Goal: Navigation & Orientation: Understand site structure

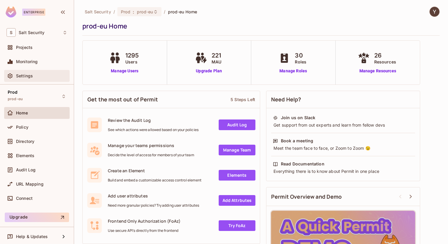
click at [29, 78] on span "Settings" at bounding box center [24, 76] width 17 height 5
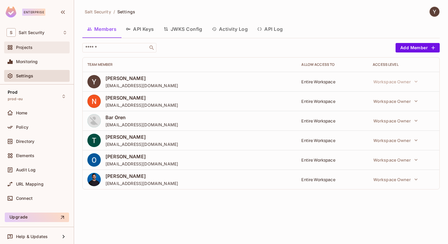
click at [28, 47] on span "Projects" at bounding box center [24, 47] width 17 height 5
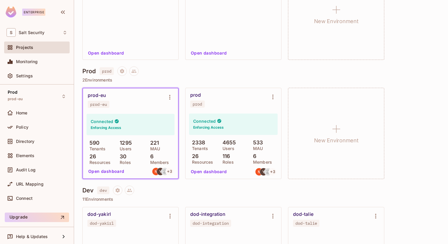
scroll to position [117, 0]
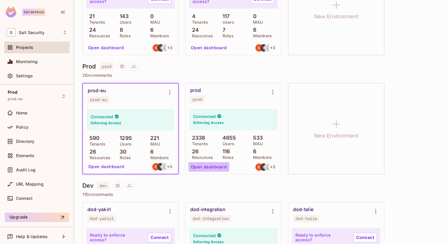
click at [206, 165] on button "Open dashboard" at bounding box center [209, 166] width 41 height 9
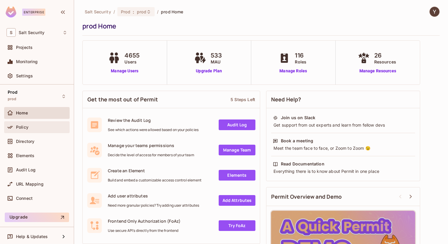
click at [30, 130] on div "Policy" at bounding box center [37, 127] width 61 height 7
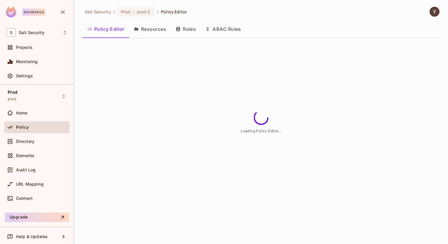
click at [160, 33] on button "Resources" at bounding box center [150, 29] width 42 height 15
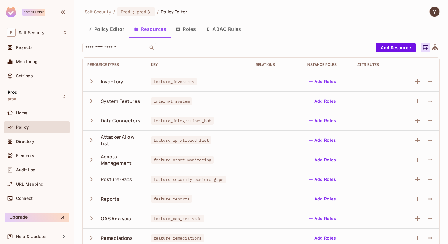
click at [155, 82] on span "feature_inventory" at bounding box center [174, 82] width 46 height 8
drag, startPoint x: 155, startPoint y: 82, endPoint x: 184, endPoint y: 82, distance: 28.5
click at [184, 82] on span "feature_inventory" at bounding box center [174, 82] width 46 height 8
click at [93, 82] on icon "button" at bounding box center [91, 81] width 8 height 8
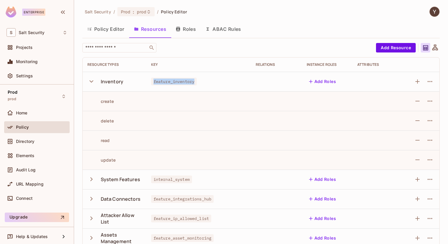
click at [91, 81] on icon "button" at bounding box center [91, 81] width 8 height 8
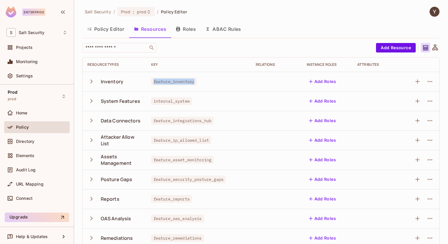
click at [191, 30] on button "Roles" at bounding box center [186, 29] width 30 height 15
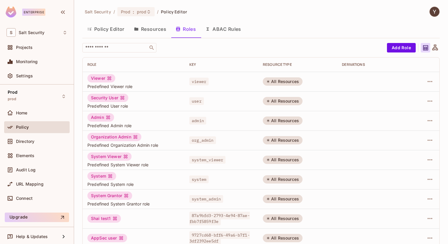
scroll to position [146, 0]
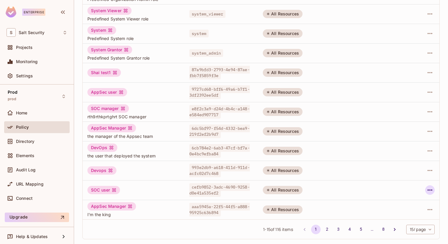
click at [427, 190] on icon "button" at bounding box center [430, 189] width 7 height 7
click at [396, 221] on span "Edit Attributes" at bounding box center [405, 216] width 33 height 9
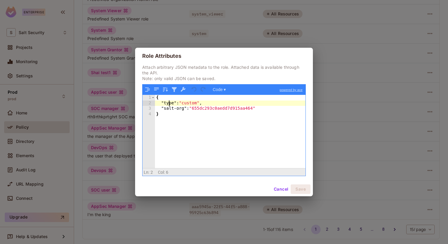
click at [168, 104] on div "{ "type" : "custom" , "salt-org" : "655dc293c0aedd7d915aa464" }" at bounding box center [230, 137] width 151 height 84
click at [168, 109] on div "{ "type" : "custom" , "salt-org" : "655dc293c0aedd7d915aa464" }" at bounding box center [230, 137] width 151 height 84
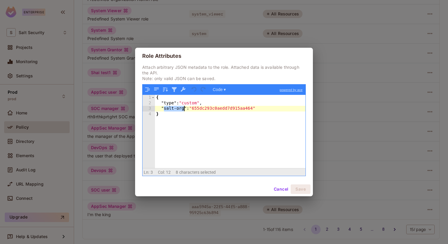
drag, startPoint x: 168, startPoint y: 109, endPoint x: 181, endPoint y: 109, distance: 13.0
click at [181, 109] on div "{ "type" : "custom" , "salt-org" : "655dc293c0aedd7d915aa464" }" at bounding box center [230, 137] width 151 height 84
click at [241, 109] on div "{ "type" : "custom" , "salt-org" : "655dc293c0aedd7d915aa464" }" at bounding box center [230, 137] width 151 height 84
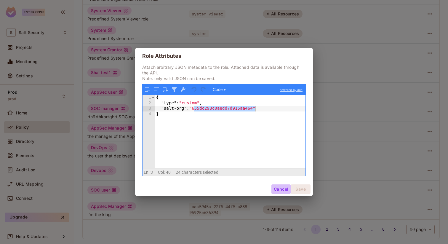
click at [281, 187] on button "Cancel" at bounding box center [281, 188] width 19 height 9
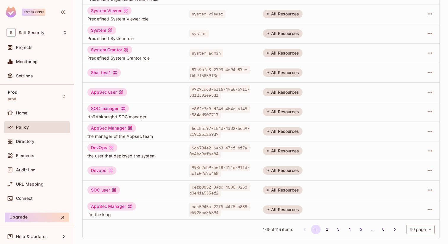
scroll to position [0, 0]
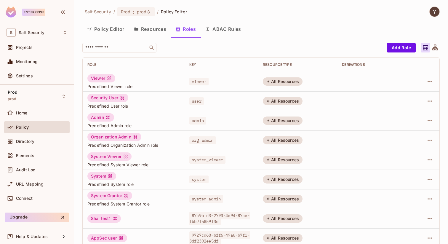
click at [114, 30] on button "Policy Editor" at bounding box center [105, 29] width 47 height 15
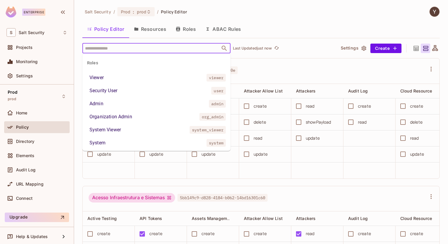
click at [120, 49] on input "text" at bounding box center [151, 48] width 135 height 10
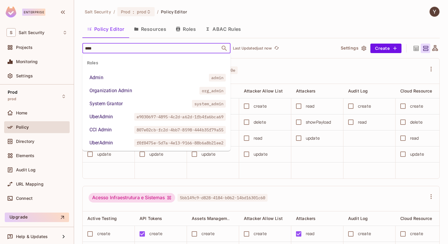
type input "*****"
click at [119, 74] on li "Admin admin" at bounding box center [156, 77] width 148 height 11
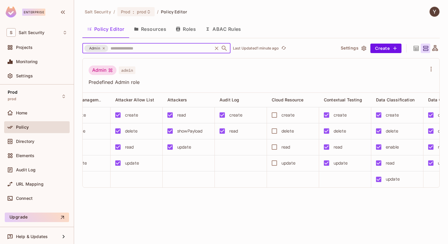
scroll to position [0, 133]
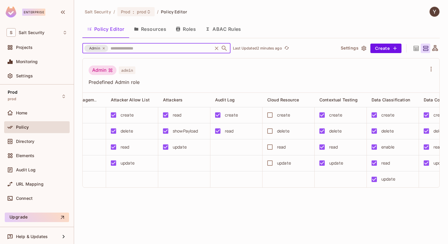
click at [149, 48] on input "text" at bounding box center [160, 48] width 102 height 10
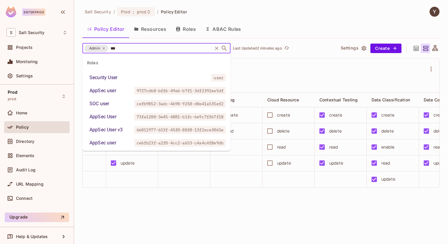
type input "****"
click at [194, 75] on li "Security User user" at bounding box center [156, 77] width 148 height 11
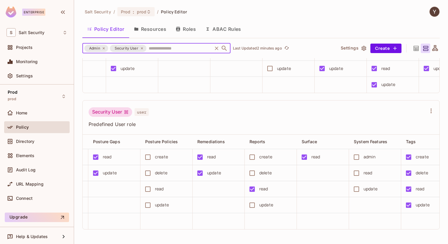
scroll to position [0, 800]
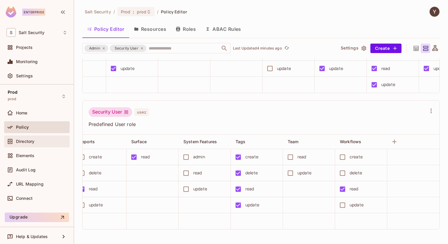
click at [17, 138] on div "Directory" at bounding box center [37, 141] width 61 height 7
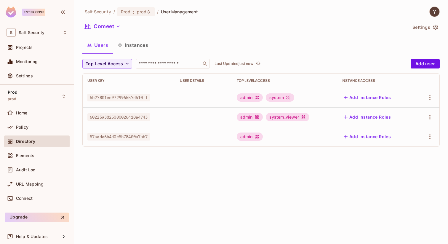
click at [116, 99] on span "5b27801ee972996557d510ff" at bounding box center [118, 98] width 63 height 8
click at [123, 98] on span "5b27801ee972996557d510ff" at bounding box center [118, 98] width 63 height 8
click at [111, 23] on button "Comeet" at bounding box center [102, 26] width 41 height 9
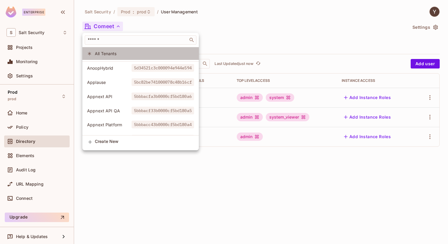
click at [112, 55] on span "All Tenants" at bounding box center [144, 54] width 99 height 6
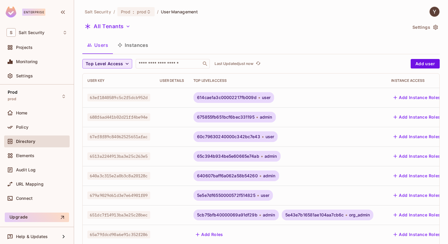
click at [126, 65] on icon "button" at bounding box center [127, 64] width 6 height 6
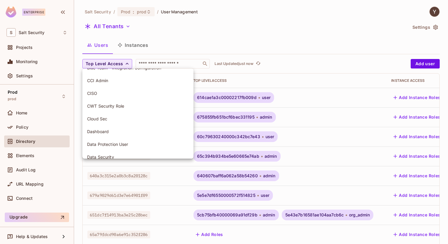
scroll to position [308, 0]
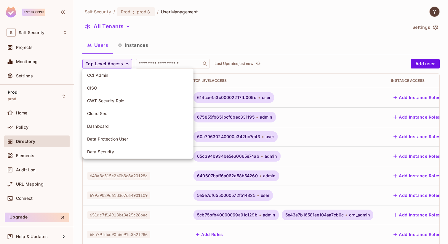
click at [174, 36] on div at bounding box center [224, 122] width 448 height 244
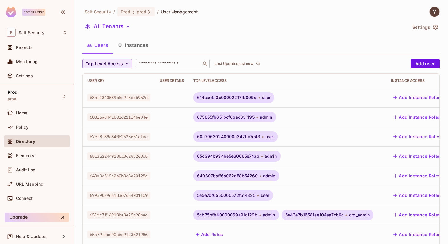
click at [159, 63] on input "text" at bounding box center [169, 64] width 62 height 6
click at [134, 99] on span "63ef1840589c5c2f5dcb952d" at bounding box center [118, 98] width 63 height 8
copy span "63ef1840589c5c2f5dcb952d"
click at [173, 64] on input "text" at bounding box center [169, 64] width 62 height 6
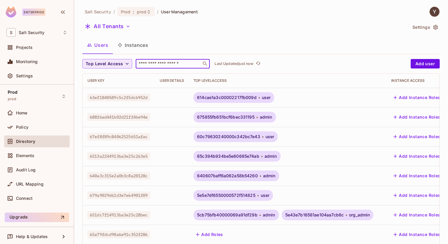
paste input "**********"
type input "**********"
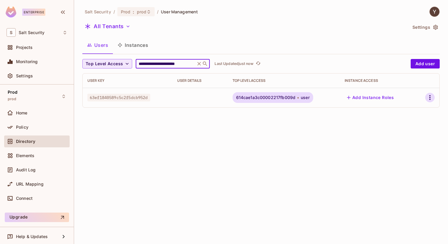
scroll to position [0, 0]
click at [432, 98] on icon "button" at bounding box center [430, 97] width 7 height 7
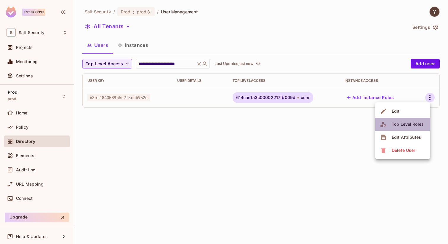
click at [406, 126] on div "Top Level Roles" at bounding box center [408, 124] width 32 height 6
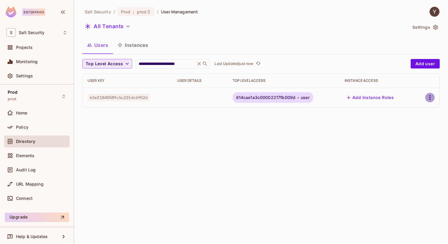
click at [427, 99] on icon "button" at bounding box center [430, 97] width 7 height 7
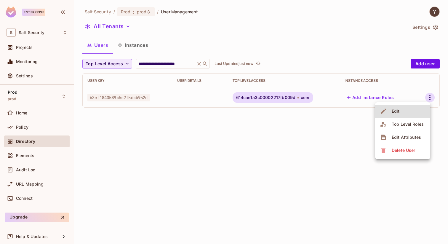
click at [403, 123] on div "Top Level Roles" at bounding box center [408, 124] width 32 height 6
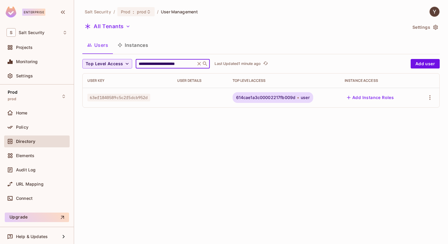
click at [173, 61] on input "**********" at bounding box center [166, 64] width 56 height 6
paste input "text"
type input "**********"
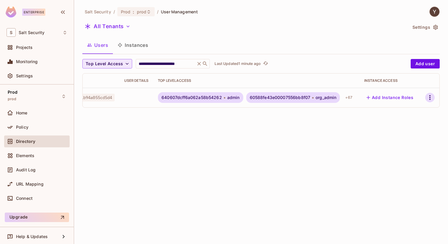
scroll to position [0, 0]
click at [430, 98] on icon "button" at bounding box center [430, 97] width 7 height 7
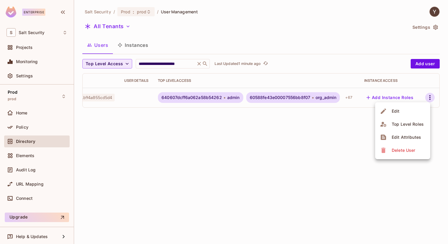
click at [412, 125] on div "Top Level Roles" at bounding box center [408, 124] width 32 height 6
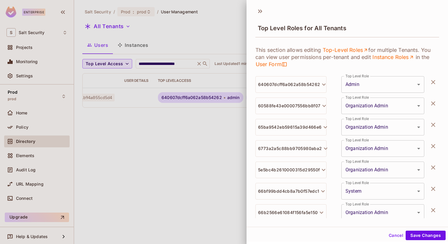
click at [396, 235] on button "Cancel" at bounding box center [396, 235] width 19 height 9
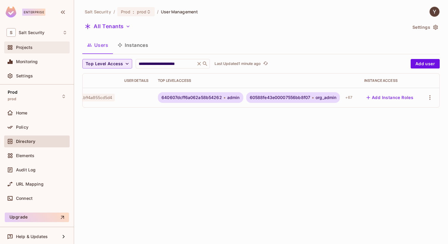
click at [32, 48] on span "Projects" at bounding box center [24, 47] width 17 height 5
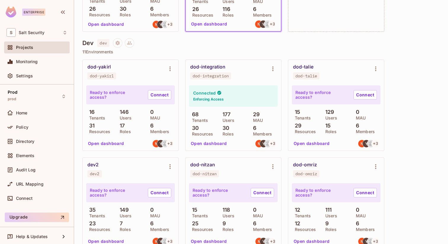
scroll to position [262, 0]
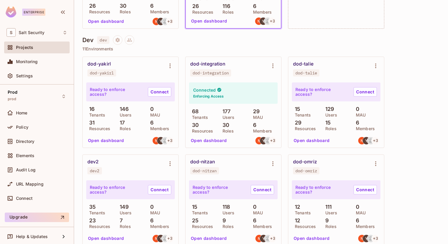
click at [193, 65] on div "dod-integration" at bounding box center [207, 64] width 35 height 6
drag, startPoint x: 193, startPoint y: 65, endPoint x: 218, endPoint y: 65, distance: 24.6
click at [218, 65] on div "dod-integration" at bounding box center [207, 64] width 35 height 6
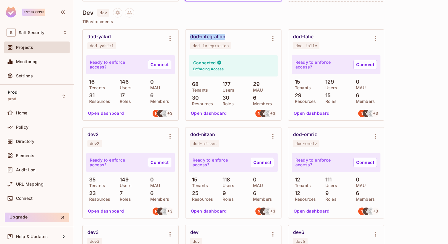
scroll to position [282, 0]
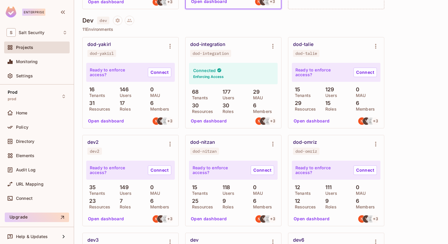
click at [211, 27] on p "11 Environments" at bounding box center [261, 29] width 358 height 5
click at [194, 43] on div "dod-integration" at bounding box center [207, 45] width 35 height 6
drag, startPoint x: 194, startPoint y: 43, endPoint x: 218, endPoint y: 43, distance: 23.7
click at [218, 43] on div "dod-integration" at bounding box center [207, 45] width 35 height 6
click at [223, 25] on div "[PERSON_NAME]" at bounding box center [261, 20] width 358 height 9
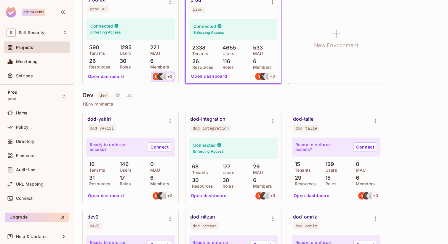
scroll to position [208, 0]
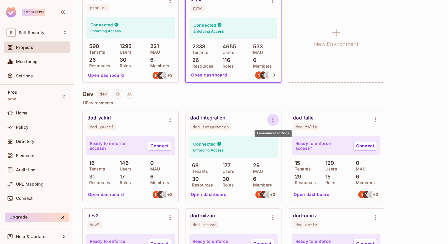
click at [275, 122] on icon "Environment settings" at bounding box center [272, 119] width 7 height 7
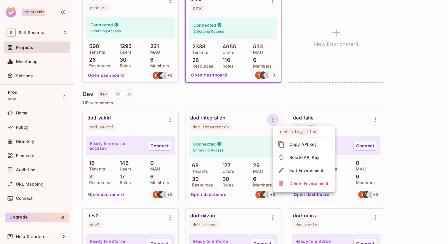
click at [217, 99] on div at bounding box center [224, 122] width 448 height 244
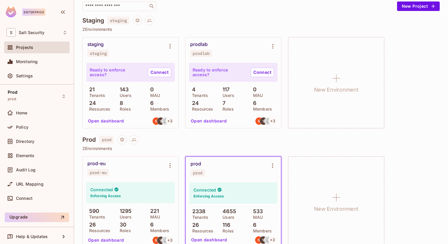
scroll to position [0, 0]
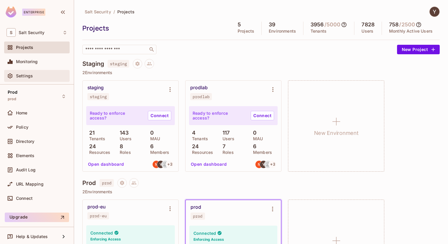
click at [31, 81] on div "Settings" at bounding box center [37, 76] width 66 height 12
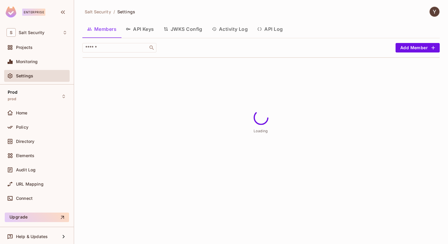
click at [135, 31] on button "API Keys" at bounding box center [140, 29] width 38 height 15
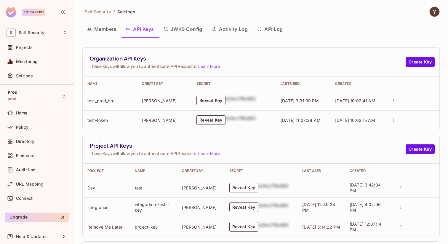
click at [105, 30] on button "Members" at bounding box center [101, 29] width 39 height 15
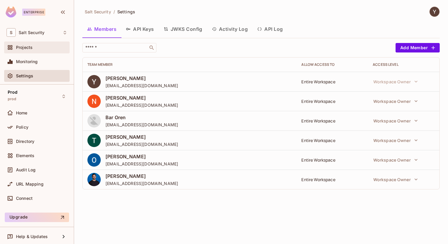
click at [31, 43] on div "Projects" at bounding box center [37, 48] width 66 height 12
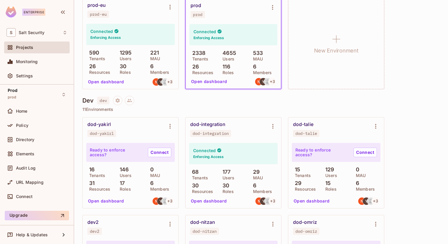
scroll to position [206, 0]
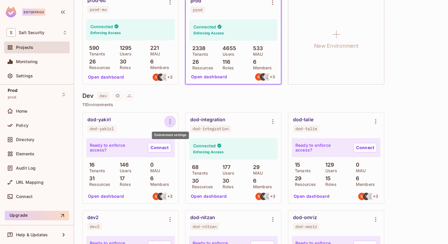
click at [170, 121] on icon "Environment settings" at bounding box center [170, 121] width 1 height 5
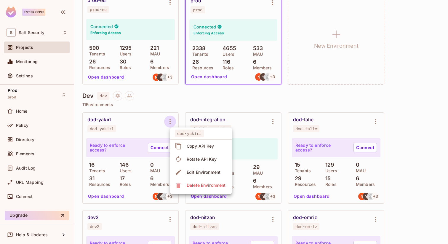
click at [241, 102] on div at bounding box center [224, 122] width 448 height 244
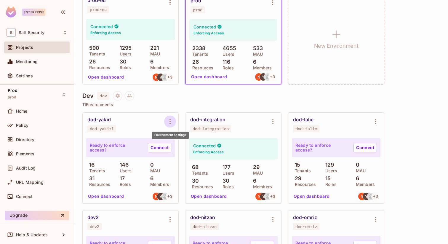
click at [169, 121] on icon "Environment settings" at bounding box center [170, 121] width 7 height 7
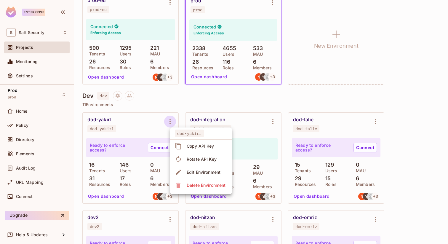
click at [181, 101] on div at bounding box center [224, 122] width 448 height 244
